Goal: Information Seeking & Learning: Learn about a topic

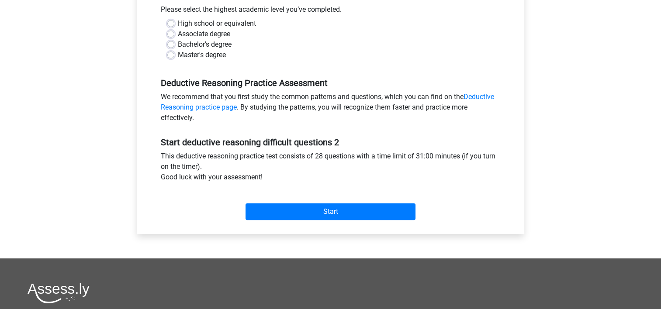
scroll to position [204, 0]
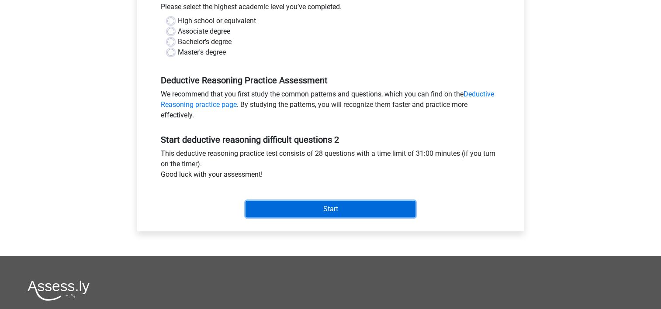
click at [359, 201] on input "Start" at bounding box center [330, 209] width 170 height 17
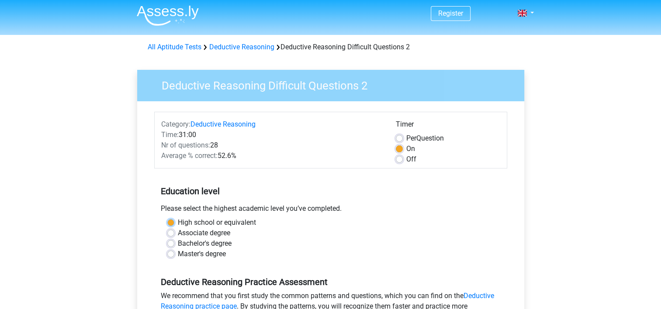
scroll to position [0, 0]
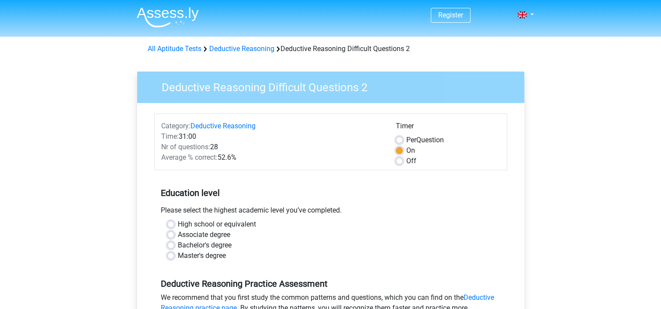
click at [328, 203] on div "Education level Please select the highest academic level you’ve completed. High…" at bounding box center [330, 221] width 353 height 94
click at [178, 245] on label "Bachelor's degree" at bounding box center [205, 245] width 54 height 10
click at [173, 245] on input "Bachelor's degree" at bounding box center [170, 244] width 7 height 9
radio input "true"
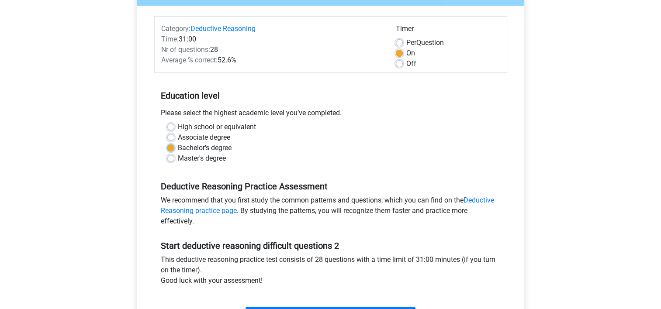
scroll to position [306, 0]
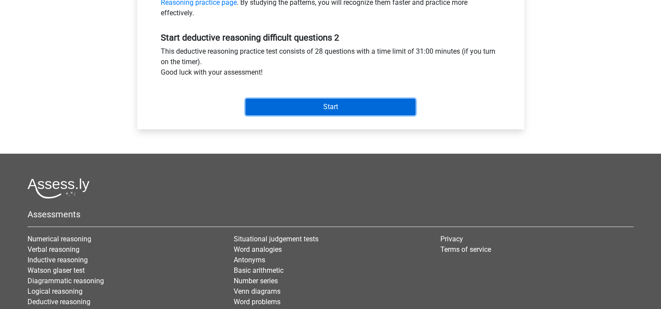
click at [379, 107] on input "Start" at bounding box center [330, 107] width 170 height 17
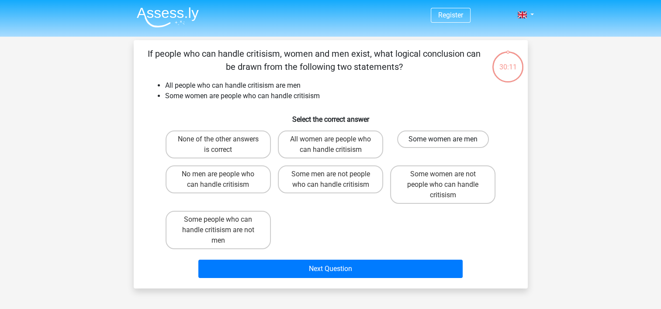
click at [471, 140] on label "Some women are men" at bounding box center [443, 139] width 92 height 17
click at [449, 140] on input "Some women are men" at bounding box center [446, 142] width 6 height 6
radio input "true"
click at [447, 180] on input "Some women are not people who can handle critisism" at bounding box center [446, 177] width 6 height 6
radio input "true"
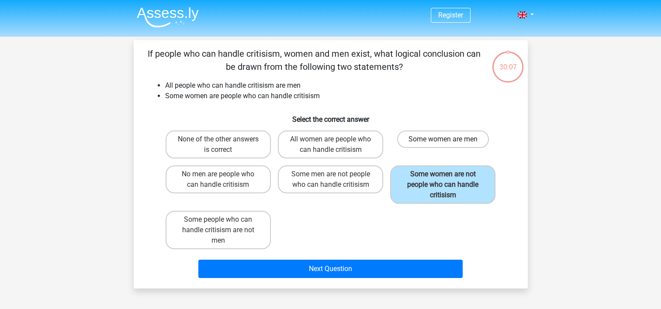
click at [461, 140] on label "Some women are men" at bounding box center [443, 139] width 92 height 17
click at [449, 140] on input "Some women are men" at bounding box center [446, 142] width 6 height 6
radio input "true"
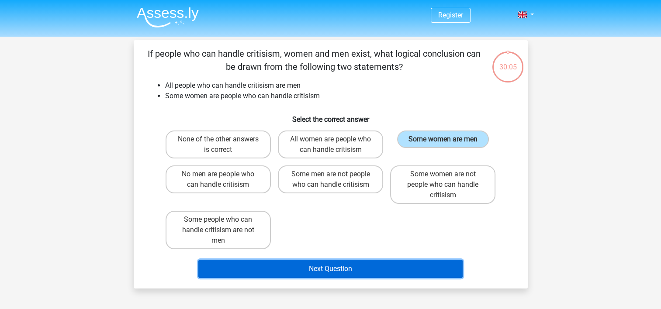
click at [389, 267] on button "Next Question" at bounding box center [330, 269] width 264 height 18
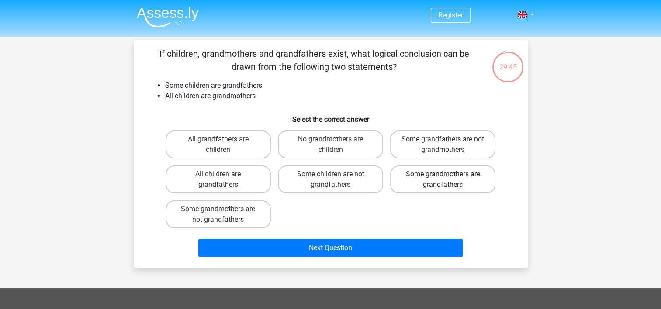
click at [448, 180] on label "Some grandmothers are grandfathers" at bounding box center [442, 180] width 105 height 28
click at [448, 180] on input "Some grandmothers are grandfathers" at bounding box center [446, 177] width 6 height 6
radio input "true"
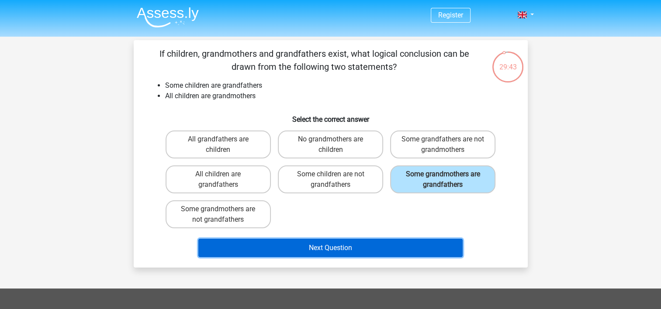
click at [437, 245] on button "Next Question" at bounding box center [330, 248] width 264 height 18
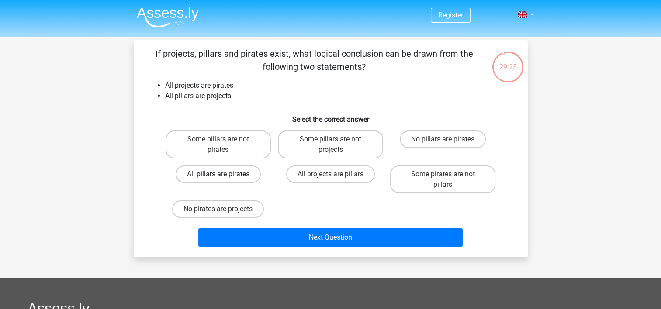
click at [232, 177] on label "All pillars are pirates" at bounding box center [218, 174] width 85 height 17
click at [224, 177] on input "All pillars are pirates" at bounding box center [221, 177] width 6 height 6
radio input "true"
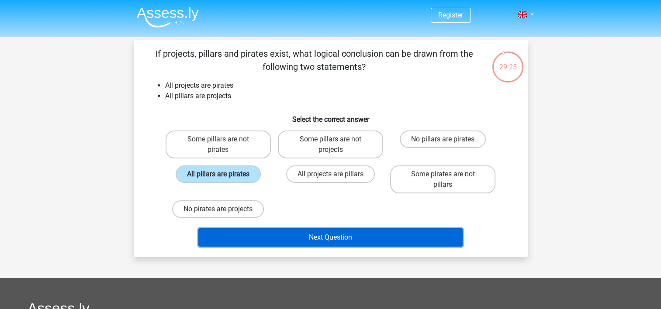
click at [359, 237] on button "Next Question" at bounding box center [330, 237] width 264 height 18
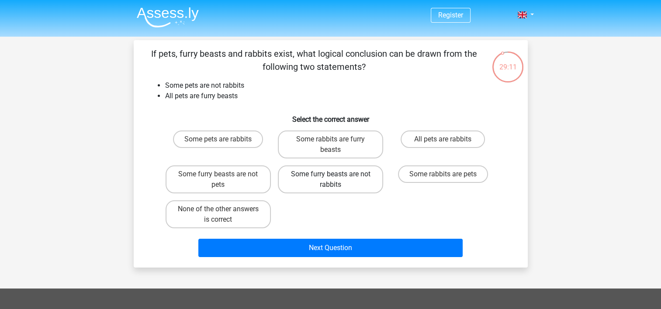
click at [333, 183] on label "Some furry beasts are not rabbits" at bounding box center [330, 180] width 105 height 28
click at [333, 180] on input "Some furry beasts are not rabbits" at bounding box center [333, 177] width 6 height 6
radio input "true"
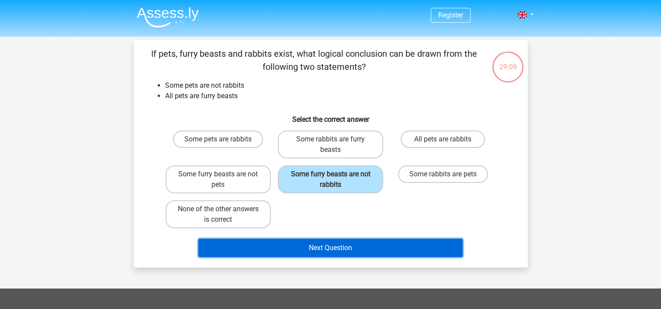
click at [436, 249] on button "Next Question" at bounding box center [330, 248] width 264 height 18
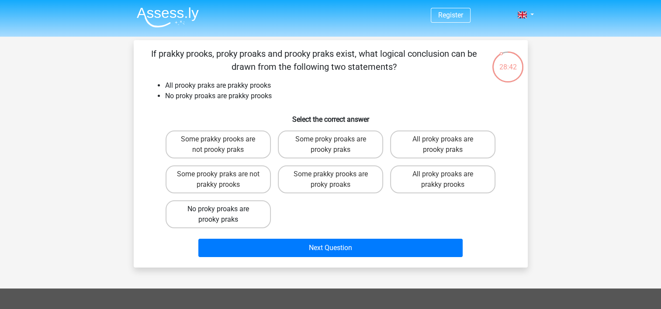
click at [243, 215] on label "No proky proaks are prooky praks" at bounding box center [218, 214] width 105 height 28
click at [224, 215] on input "No proky proaks are prooky praks" at bounding box center [221, 212] width 6 height 6
radio input "true"
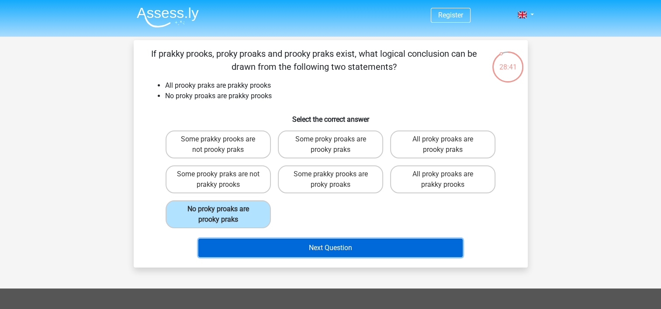
click at [321, 245] on button "Next Question" at bounding box center [330, 248] width 264 height 18
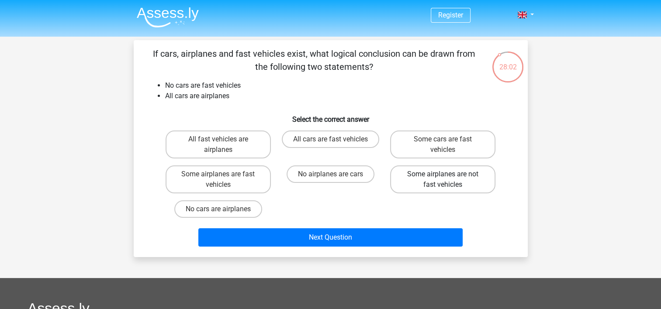
click at [473, 178] on label "Some airplanes are not fast vehicles" at bounding box center [442, 180] width 105 height 28
click at [449, 178] on input "Some airplanes are not fast vehicles" at bounding box center [446, 177] width 6 height 6
radio input "true"
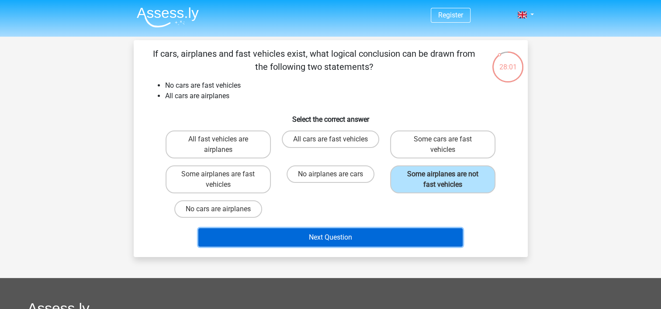
click at [412, 244] on button "Next Question" at bounding box center [330, 237] width 264 height 18
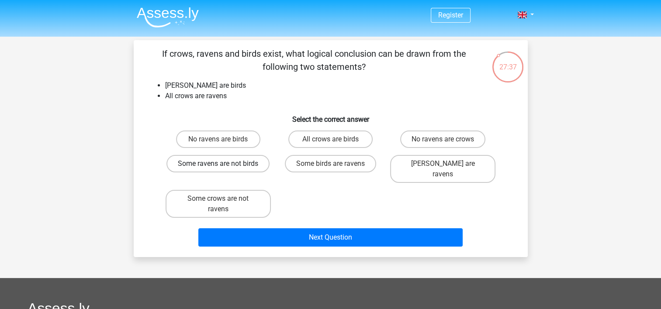
click at [256, 164] on label "Some ravens are not birds" at bounding box center [217, 163] width 103 height 17
click at [224, 164] on input "Some ravens are not birds" at bounding box center [221, 167] width 6 height 6
radio input "true"
click at [438, 236] on div "Next Question" at bounding box center [330, 239] width 337 height 22
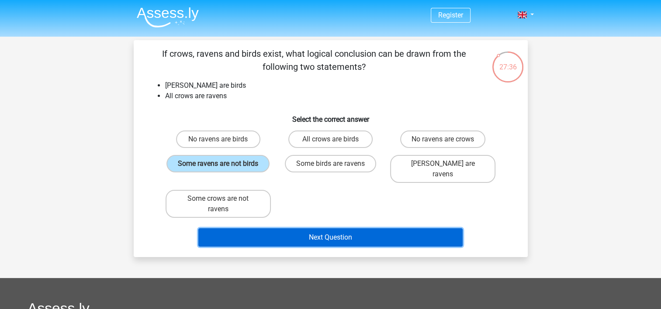
click at [442, 228] on button "Next Question" at bounding box center [330, 237] width 264 height 18
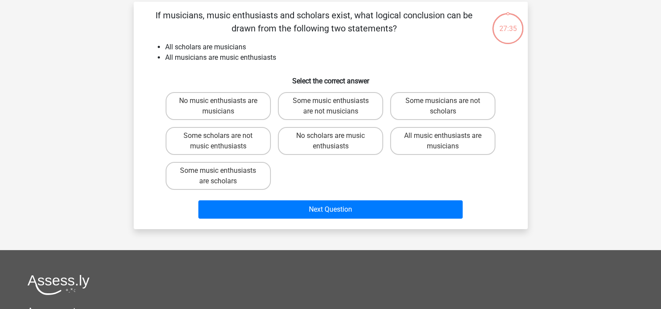
scroll to position [40, 0]
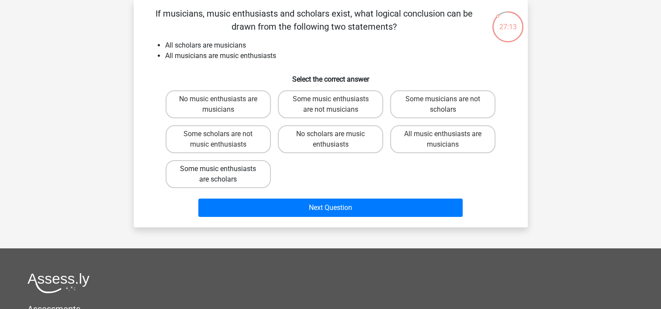
click at [257, 173] on label "Some music enthusiasts are scholars" at bounding box center [218, 174] width 105 height 28
click at [224, 173] on input "Some music enthusiasts are scholars" at bounding box center [221, 172] width 6 height 6
radio input "true"
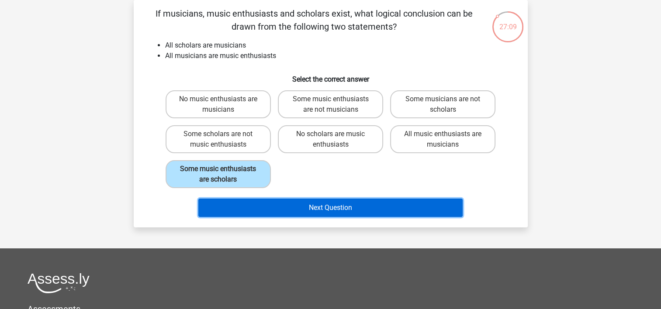
click at [407, 203] on button "Next Question" at bounding box center [330, 208] width 264 height 18
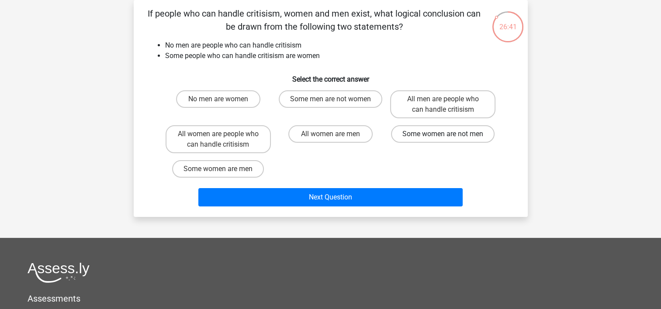
click at [473, 135] on label "Some women are not men" at bounding box center [443, 133] width 104 height 17
click at [449, 135] on input "Some women are not men" at bounding box center [446, 137] width 6 height 6
radio input "true"
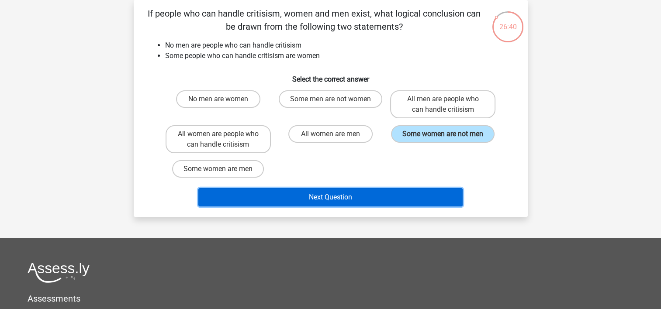
click at [413, 200] on button "Next Question" at bounding box center [330, 197] width 264 height 18
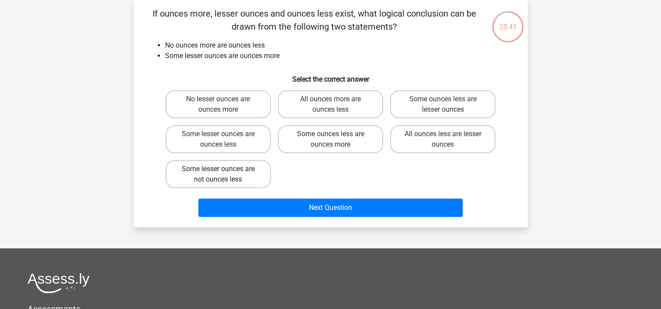
click at [246, 176] on label "Some lesser ounces are not ounces less" at bounding box center [218, 174] width 105 height 28
click at [224, 175] on input "Some lesser ounces are not ounces less" at bounding box center [221, 172] width 6 height 6
radio input "true"
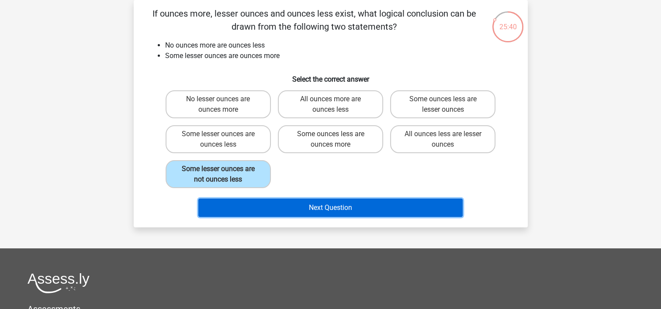
click at [351, 201] on button "Next Question" at bounding box center [330, 208] width 264 height 18
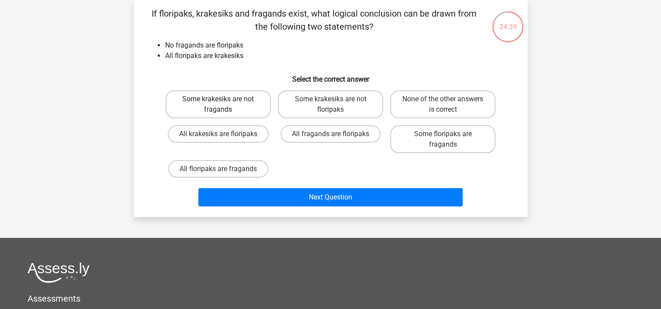
click at [235, 107] on label "Some krakesiks are not fragands" at bounding box center [218, 104] width 105 height 28
click at [224, 105] on input "Some krakesiks are not fragands" at bounding box center [221, 102] width 6 height 6
radio input "true"
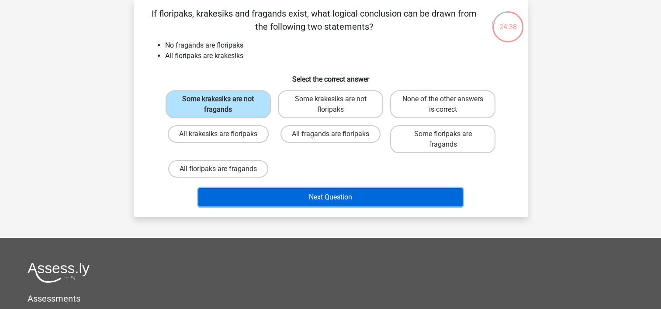
click at [361, 194] on button "Next Question" at bounding box center [330, 197] width 264 height 18
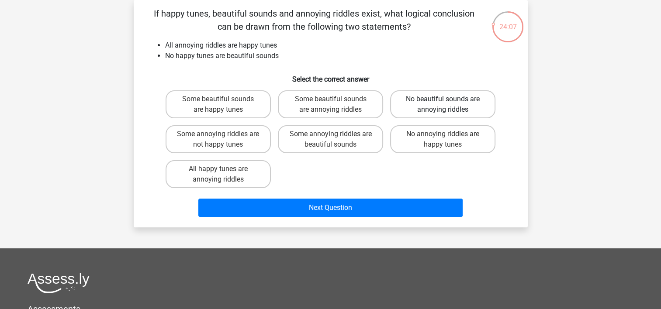
click at [477, 97] on label "No beautiful sounds are annoying riddles" at bounding box center [442, 104] width 105 height 28
click at [449, 99] on input "No beautiful sounds are annoying riddles" at bounding box center [446, 102] width 6 height 6
radio input "true"
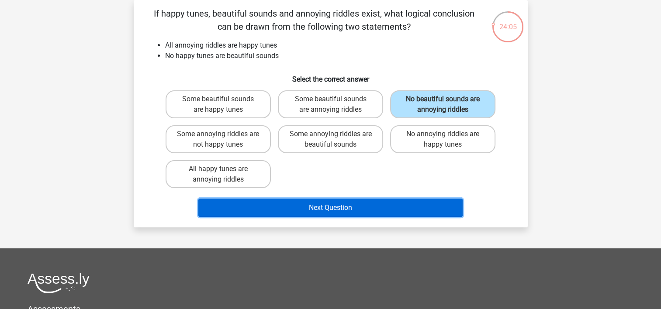
click at [419, 208] on button "Next Question" at bounding box center [330, 208] width 264 height 18
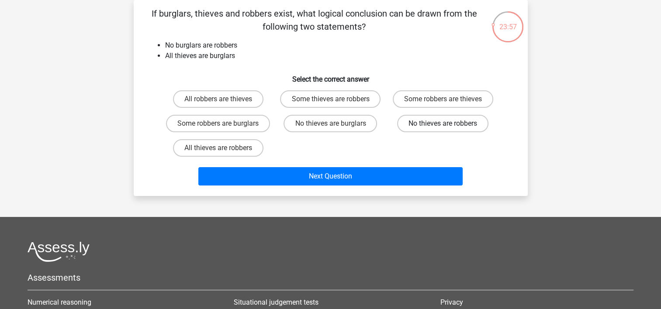
click at [454, 118] on label "No thieves are robbers" at bounding box center [442, 123] width 91 height 17
click at [449, 124] on input "No thieves are robbers" at bounding box center [446, 127] width 6 height 6
radio input "true"
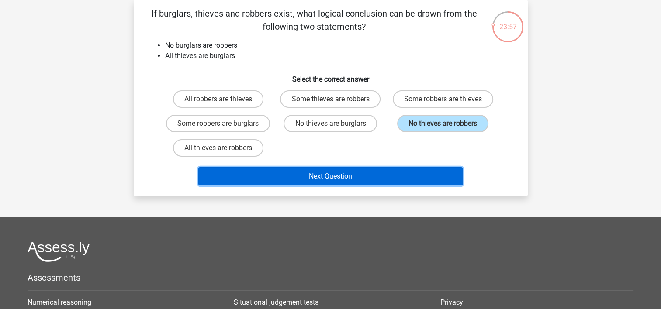
click at [433, 173] on button "Next Question" at bounding box center [330, 176] width 264 height 18
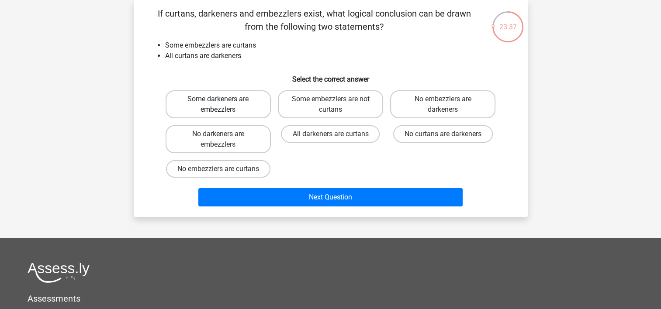
click at [245, 109] on label "Some darkeners are embezzlers" at bounding box center [218, 104] width 105 height 28
click at [224, 105] on input "Some darkeners are embezzlers" at bounding box center [221, 102] width 6 height 6
radio input "true"
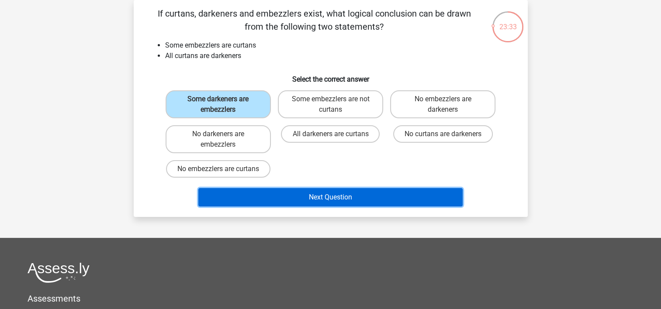
click at [398, 200] on button "Next Question" at bounding box center [330, 197] width 264 height 18
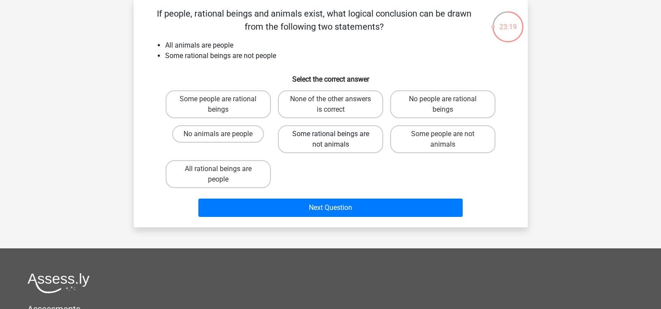
click at [346, 143] on label "Some rational beings are not animals" at bounding box center [330, 139] width 105 height 28
click at [336, 140] on input "Some rational beings are not animals" at bounding box center [333, 137] width 6 height 6
radio input "true"
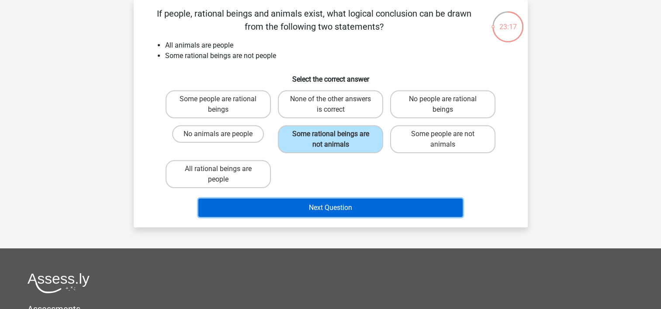
click at [412, 206] on button "Next Question" at bounding box center [330, 208] width 264 height 18
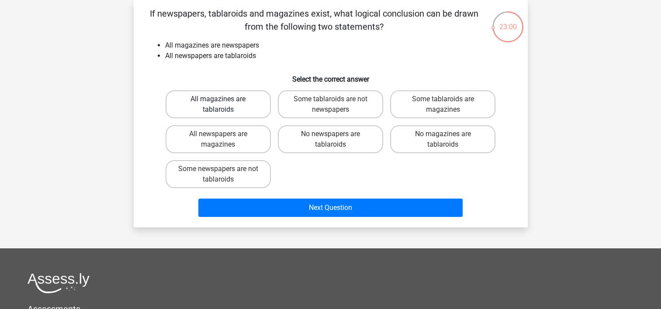
click at [242, 110] on label "All magazines are tablaroids" at bounding box center [218, 104] width 105 height 28
click at [224, 105] on input "All magazines are tablaroids" at bounding box center [221, 102] width 6 height 6
radio input "true"
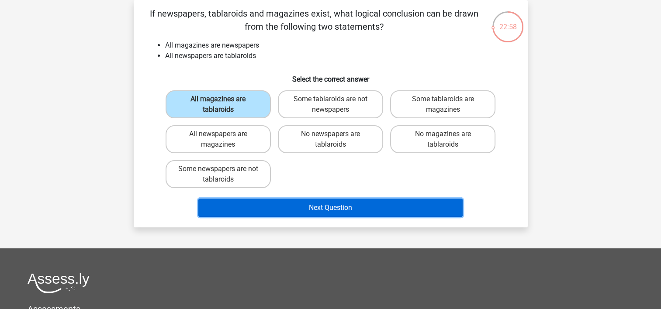
click at [412, 201] on button "Next Question" at bounding box center [330, 208] width 264 height 18
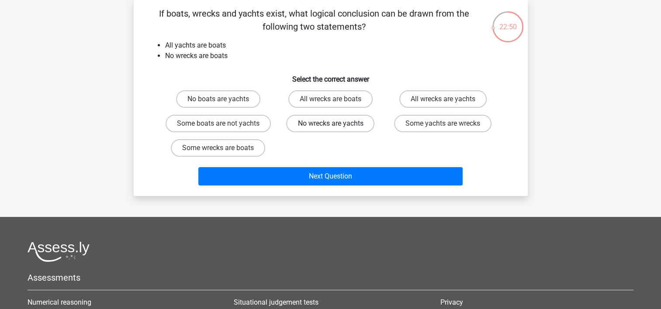
click at [339, 118] on label "No wrecks are yachts" at bounding box center [330, 123] width 88 height 17
click at [336, 124] on input "No wrecks are yachts" at bounding box center [333, 127] width 6 height 6
radio input "true"
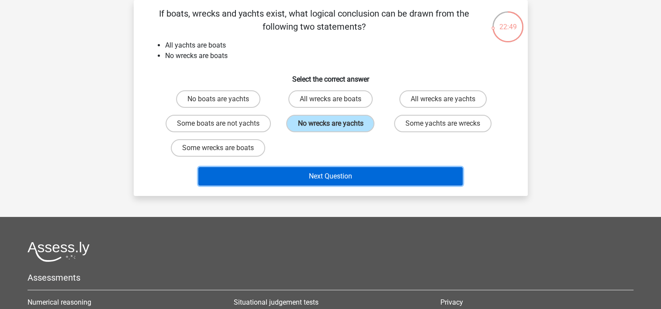
click at [391, 173] on button "Next Question" at bounding box center [330, 176] width 264 height 18
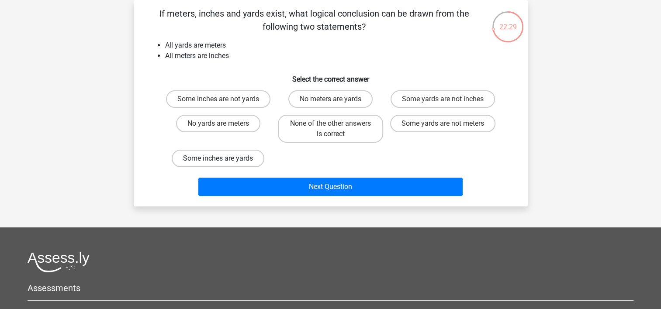
click at [242, 158] on label "Some inches are yards" at bounding box center [218, 158] width 93 height 17
click at [224, 159] on input "Some inches are yards" at bounding box center [221, 162] width 6 height 6
radio input "true"
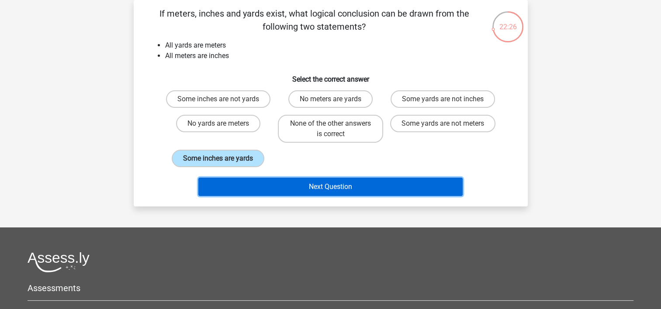
click at [422, 181] on button "Next Question" at bounding box center [330, 187] width 264 height 18
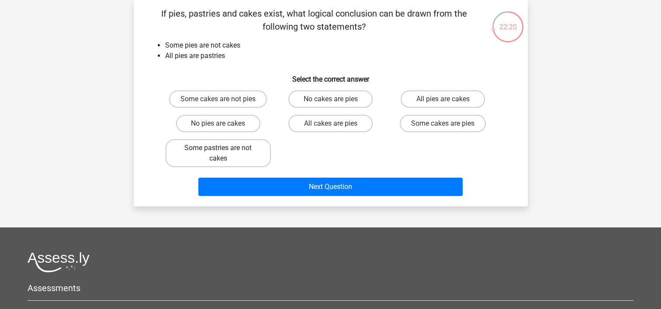
click at [258, 149] on label "Some pastries are not cakes" at bounding box center [218, 153] width 105 height 28
click at [224, 149] on input "Some pastries are not cakes" at bounding box center [221, 151] width 6 height 6
radio input "true"
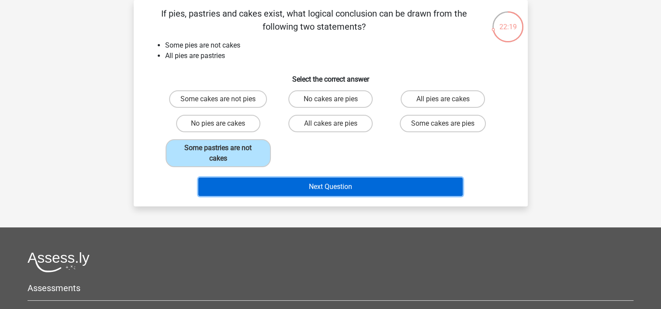
click at [411, 187] on button "Next Question" at bounding box center [330, 187] width 264 height 18
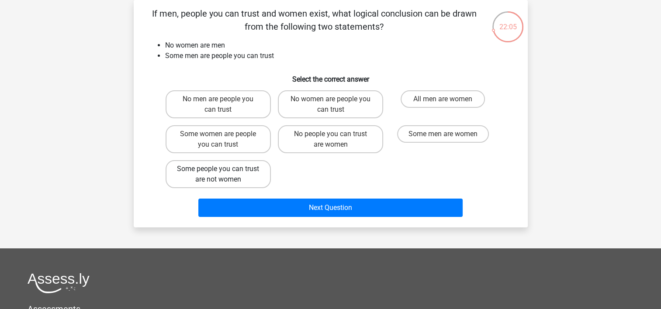
click at [246, 175] on label "Some people you can trust are not women" at bounding box center [218, 174] width 105 height 28
click at [224, 175] on input "Some people you can trust are not women" at bounding box center [221, 172] width 6 height 6
radio input "true"
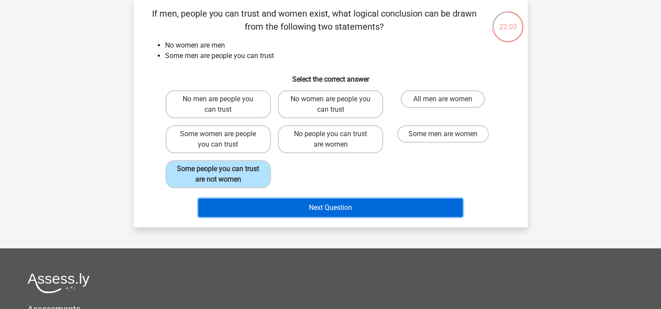
click at [390, 208] on button "Next Question" at bounding box center [330, 208] width 264 height 18
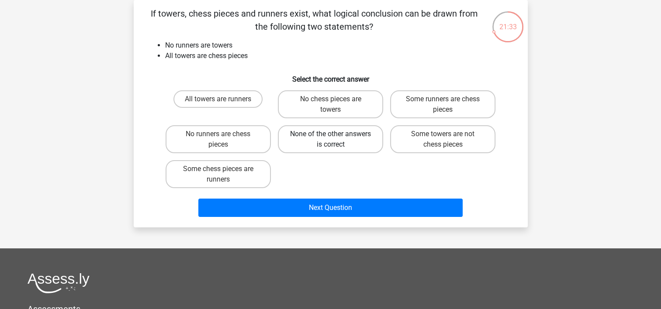
click at [350, 146] on label "None of the other answers is correct" at bounding box center [330, 139] width 105 height 28
click at [336, 140] on input "None of the other answers is correct" at bounding box center [333, 137] width 6 height 6
radio input "true"
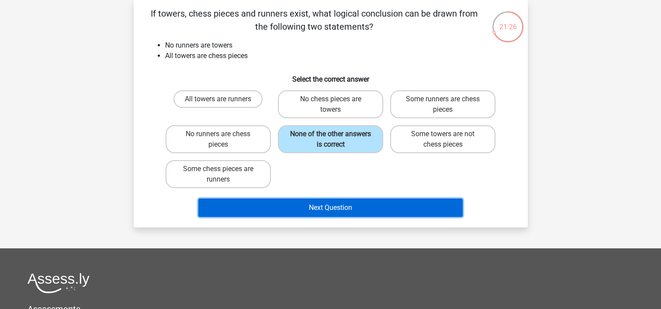
click at [394, 206] on button "Next Question" at bounding box center [330, 208] width 264 height 18
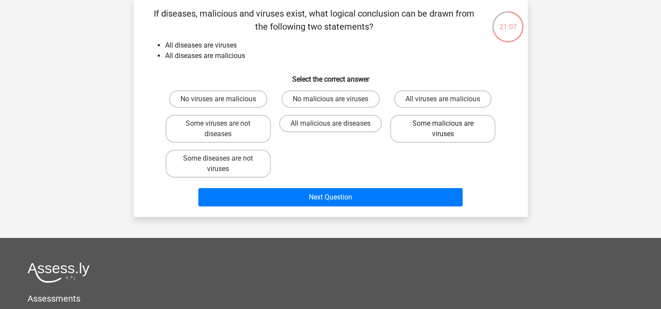
click at [484, 131] on label "Some malicious are viruses" at bounding box center [442, 129] width 105 height 28
click at [449, 129] on input "Some malicious are viruses" at bounding box center [446, 127] width 6 height 6
radio input "true"
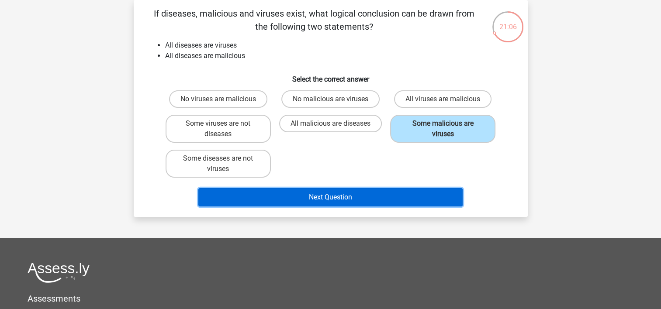
click at [407, 197] on button "Next Question" at bounding box center [330, 197] width 264 height 18
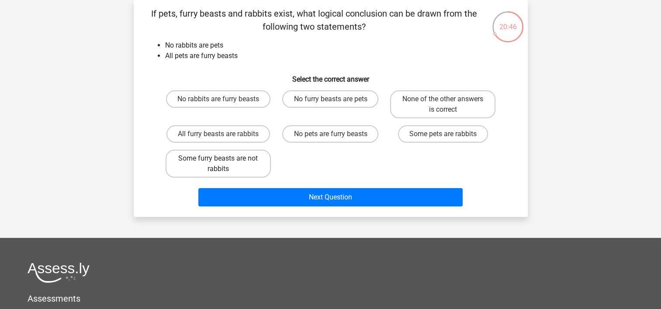
click at [251, 166] on label "Some furry beasts are not rabbits" at bounding box center [218, 164] width 105 height 28
click at [224, 164] on input "Some furry beasts are not rabbits" at bounding box center [221, 162] width 6 height 6
radio input "true"
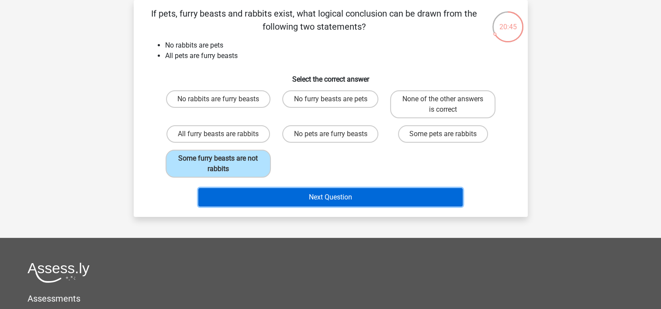
click at [410, 199] on button "Next Question" at bounding box center [330, 197] width 264 height 18
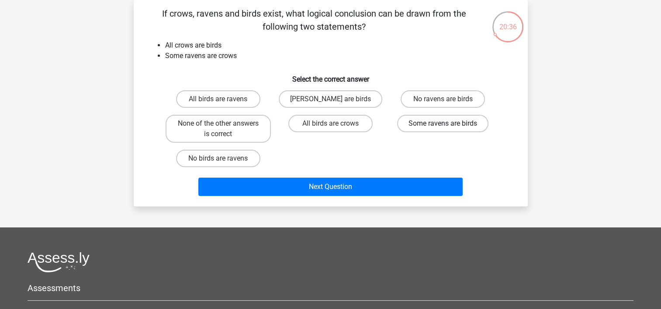
click at [460, 124] on label "Some ravens are birds" at bounding box center [442, 123] width 91 height 17
click at [449, 124] on input "Some ravens are birds" at bounding box center [446, 127] width 6 height 6
radio input "true"
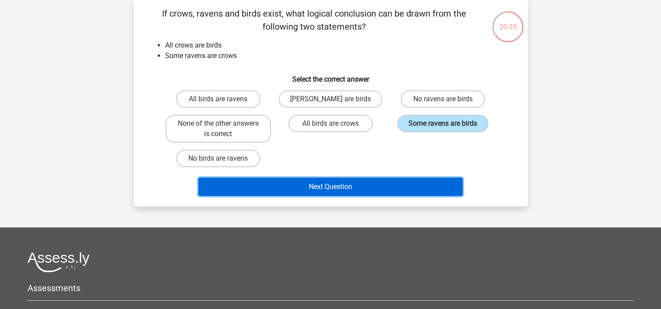
click at [395, 186] on button "Next Question" at bounding box center [330, 187] width 264 height 18
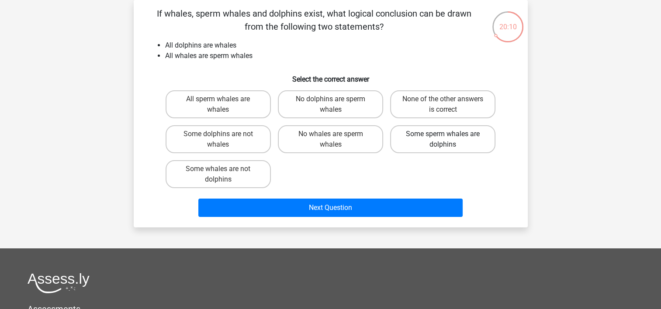
click at [460, 144] on label "Some sperm whales are dolphins" at bounding box center [442, 139] width 105 height 28
click at [449, 140] on input "Some sperm whales are dolphins" at bounding box center [446, 137] width 6 height 6
radio input "true"
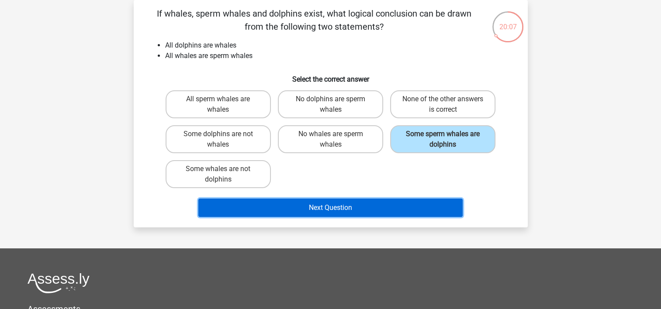
click at [391, 208] on button "Next Question" at bounding box center [330, 208] width 264 height 18
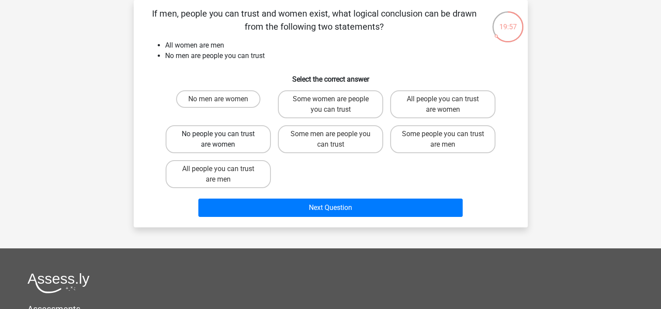
click at [261, 135] on label "No people you can trust are women" at bounding box center [218, 139] width 105 height 28
click at [224, 135] on input "No people you can trust are women" at bounding box center [221, 137] width 6 height 6
radio input "true"
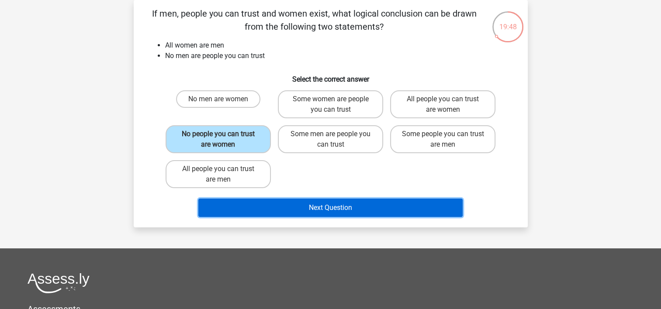
click at [396, 206] on button "Next Question" at bounding box center [330, 208] width 264 height 18
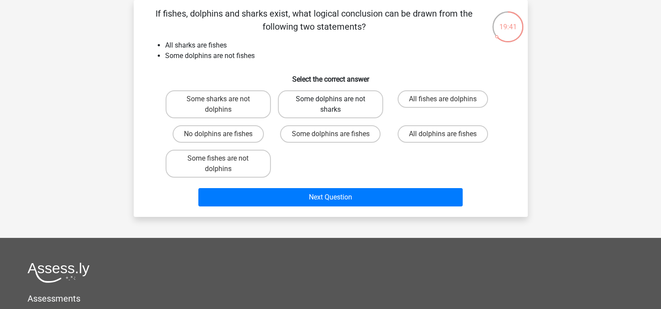
click at [362, 104] on label "Some dolphins are not sharks" at bounding box center [330, 104] width 105 height 28
click at [336, 104] on input "Some dolphins are not sharks" at bounding box center [333, 102] width 6 height 6
radio input "true"
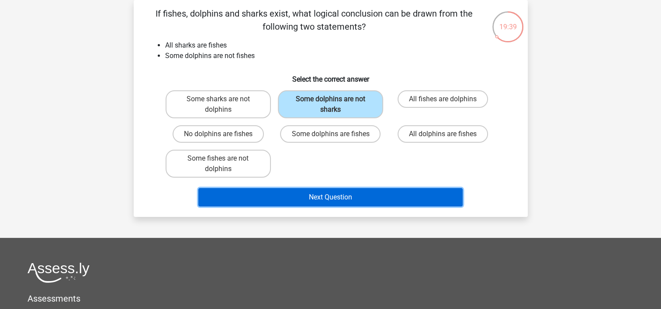
click at [422, 193] on button "Next Question" at bounding box center [330, 197] width 264 height 18
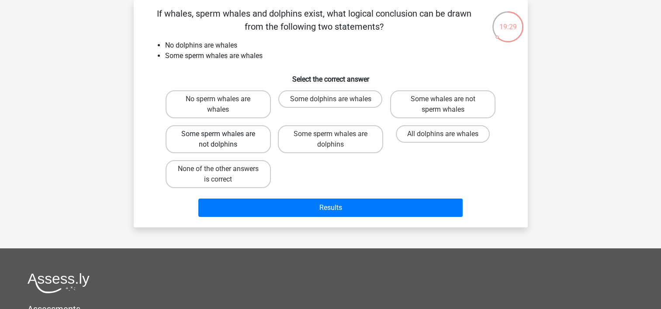
click at [257, 129] on label "Some sperm whales are not dolphins" at bounding box center [218, 139] width 105 height 28
click at [224, 134] on input "Some sperm whales are not dolphins" at bounding box center [221, 137] width 6 height 6
radio input "true"
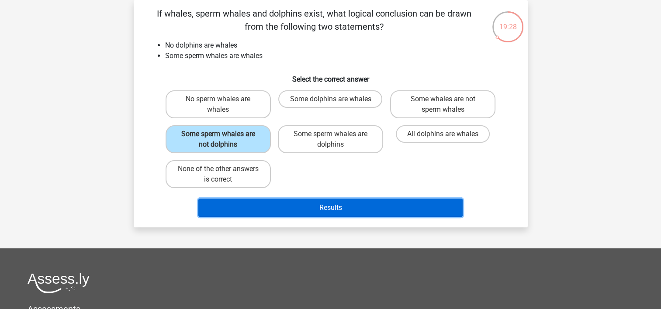
click at [380, 206] on button "Results" at bounding box center [330, 208] width 264 height 18
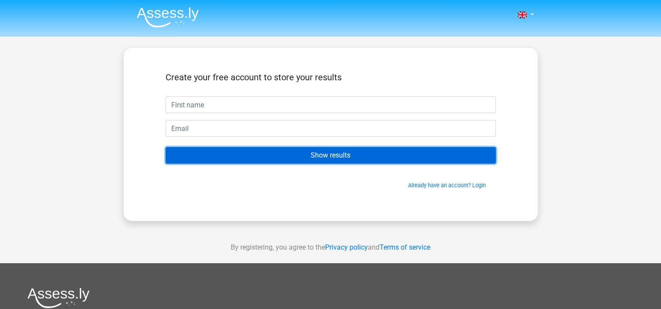
click at [311, 158] on input "Show results" at bounding box center [331, 155] width 330 height 17
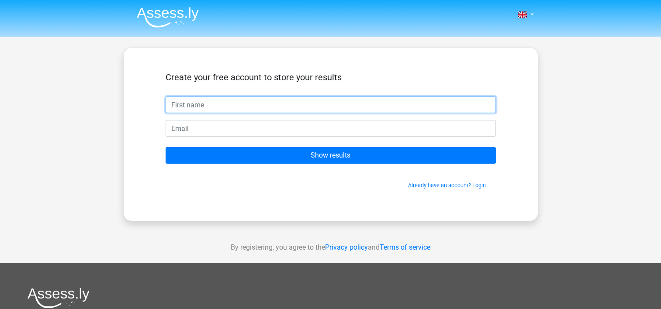
click at [419, 98] on input "text" at bounding box center [331, 105] width 330 height 17
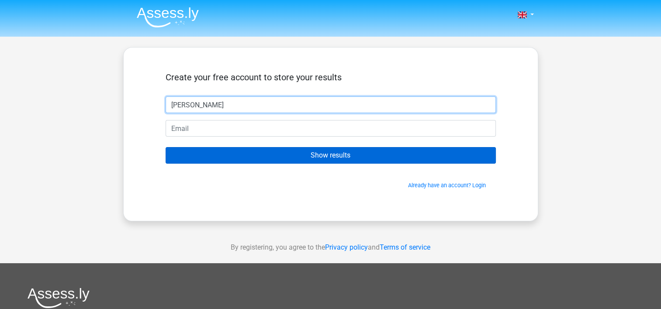
type input "timian"
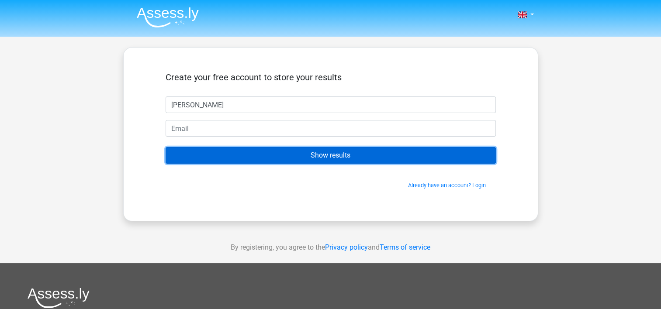
click at [376, 151] on input "Show results" at bounding box center [331, 155] width 330 height 17
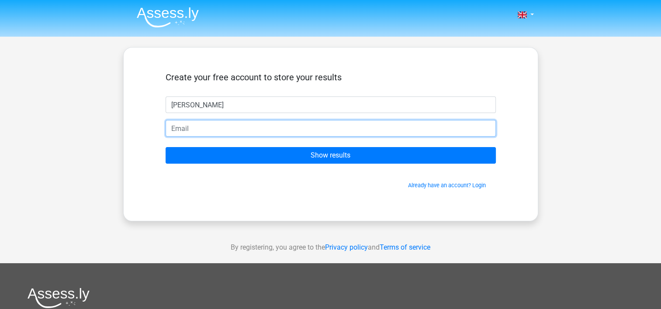
click at [389, 125] on input "email" at bounding box center [331, 128] width 330 height 17
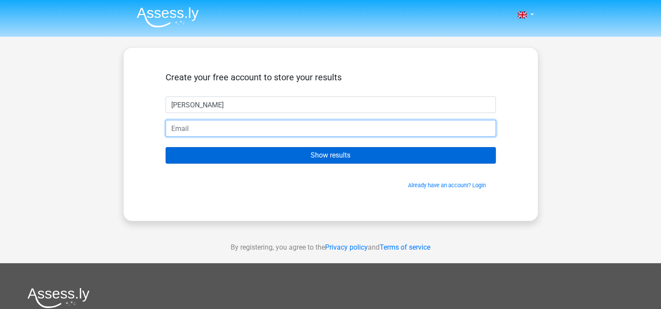
type input "sigmakvi@gmail.com"
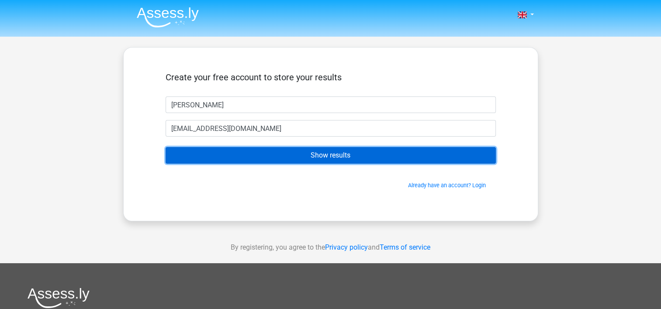
click at [342, 159] on input "Show results" at bounding box center [331, 155] width 330 height 17
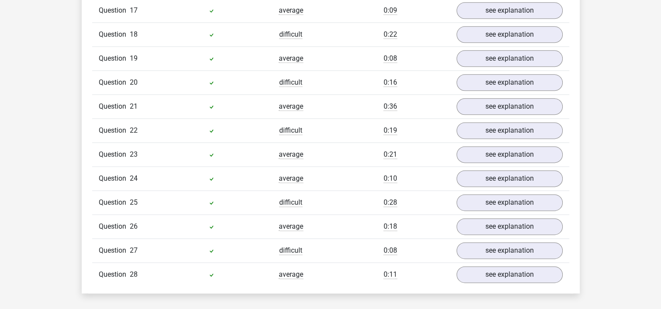
scroll to position [917, 0]
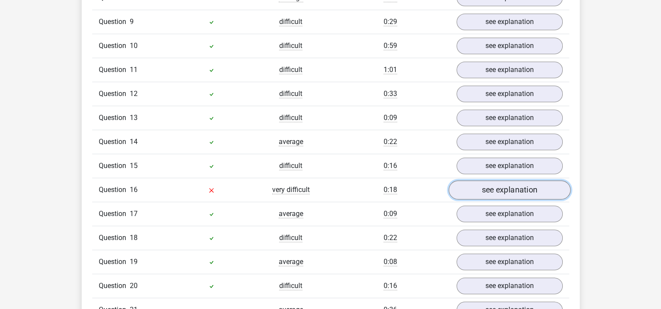
click at [494, 180] on link "see explanation" at bounding box center [509, 189] width 122 height 19
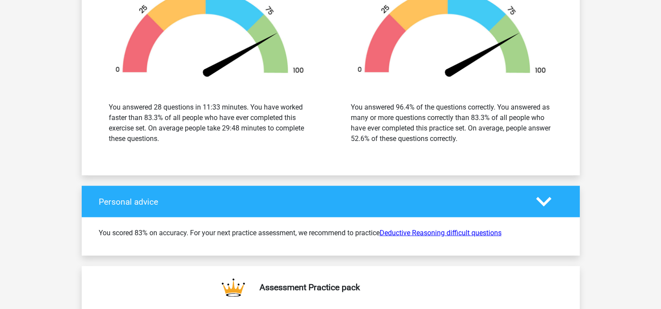
scroll to position [2070, 0]
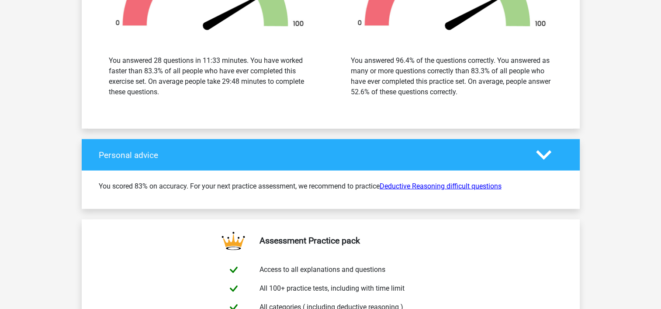
click at [480, 182] on link "Deductive Reasoning difficult questions" at bounding box center [441, 186] width 122 height 8
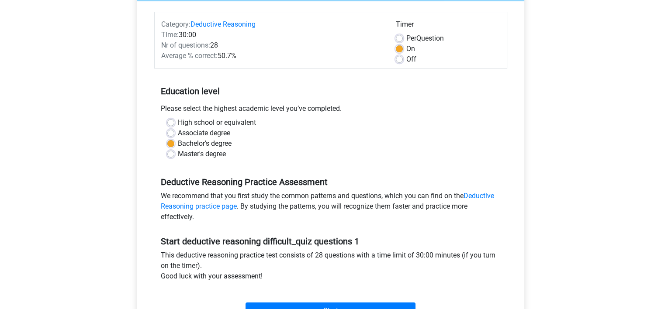
scroll to position [306, 0]
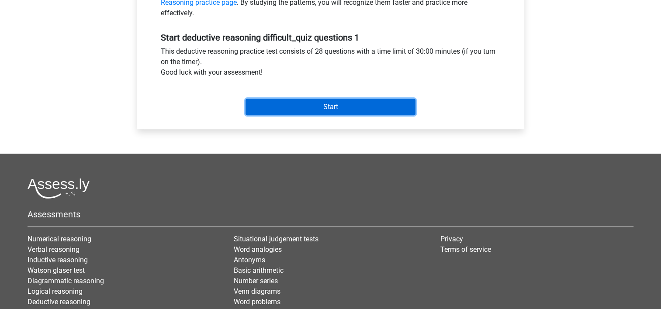
click at [380, 108] on input "Start" at bounding box center [330, 107] width 170 height 17
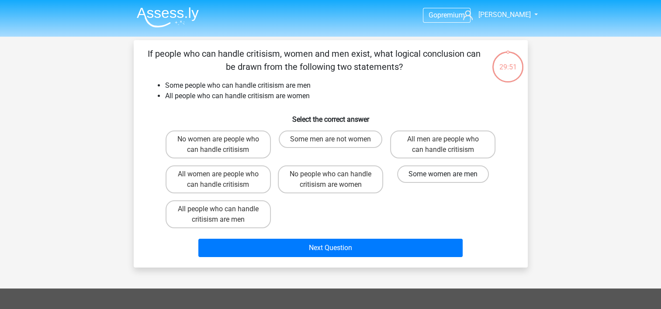
click at [462, 173] on label "Some women are men" at bounding box center [443, 174] width 92 height 17
click at [449, 174] on input "Some women are men" at bounding box center [446, 177] width 6 height 6
radio input "true"
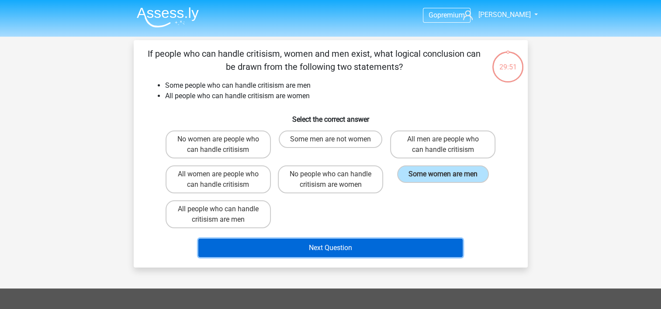
click at [444, 239] on button "Next Question" at bounding box center [330, 248] width 264 height 18
